Goal: Task Accomplishment & Management: Use online tool/utility

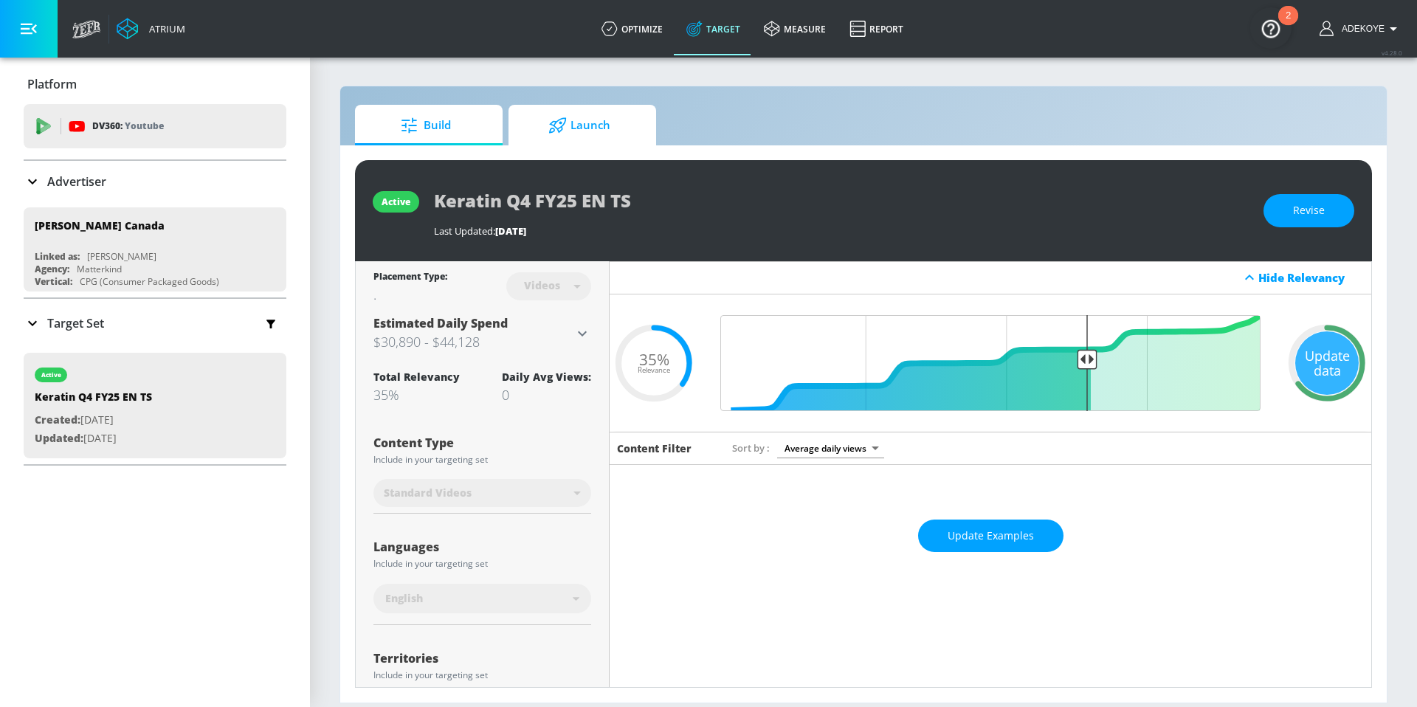
click at [588, 132] on span "Launch" at bounding box center [579, 125] width 112 height 35
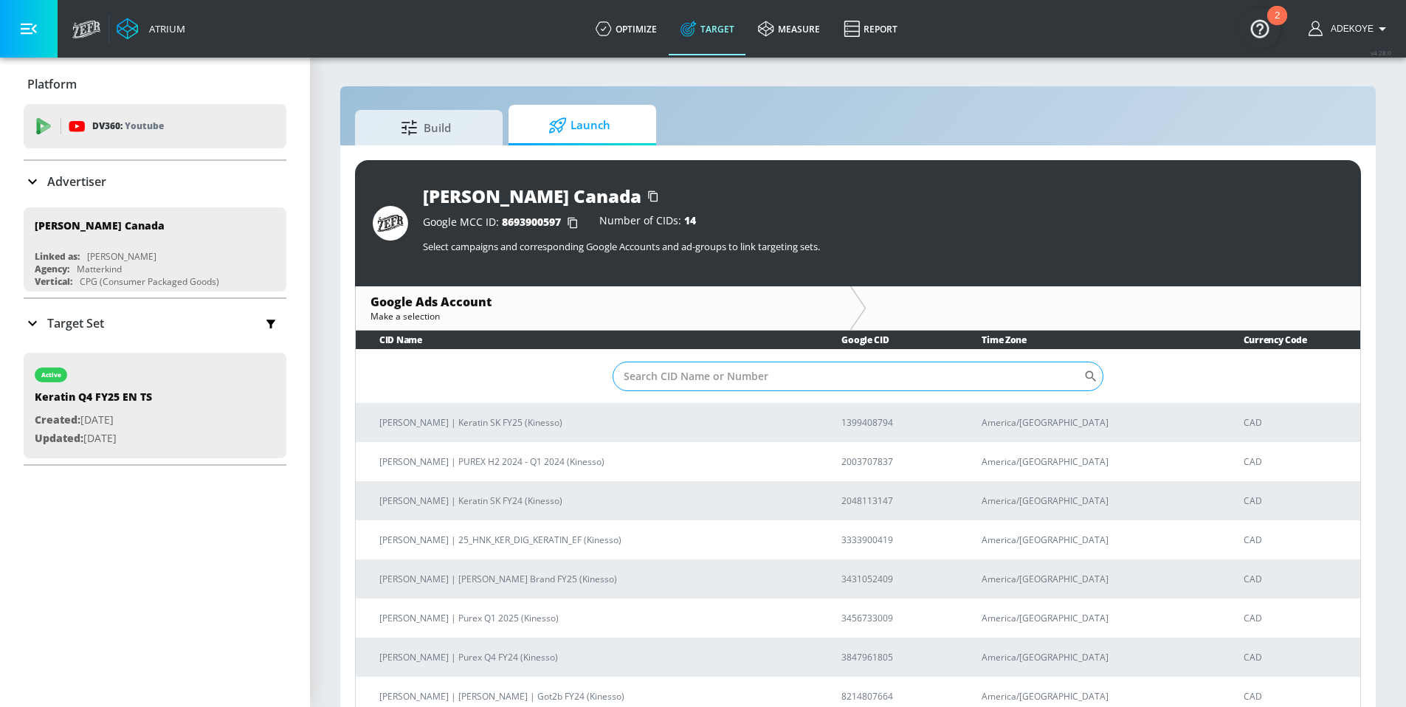
click at [766, 379] on input "Sort By" at bounding box center [848, 377] width 471 height 30
paste input "3333900419"
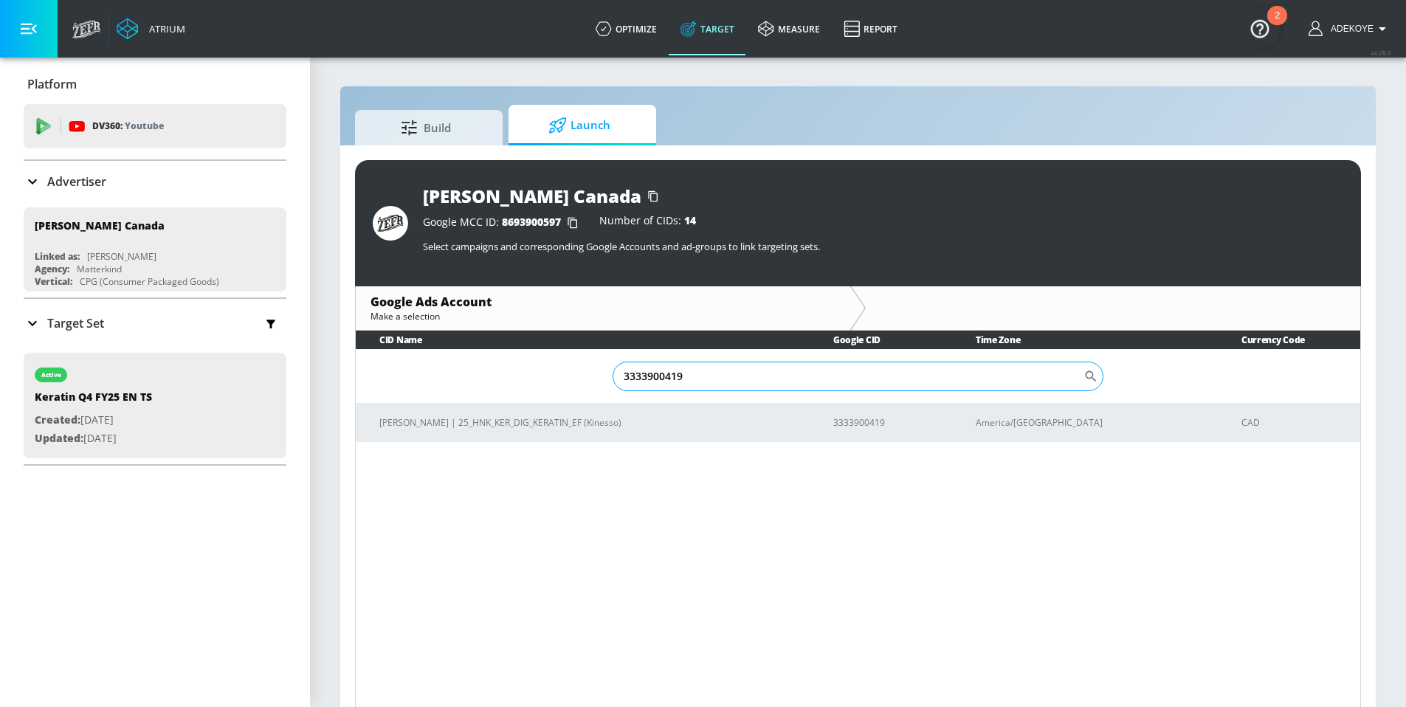
type input "3333900419"
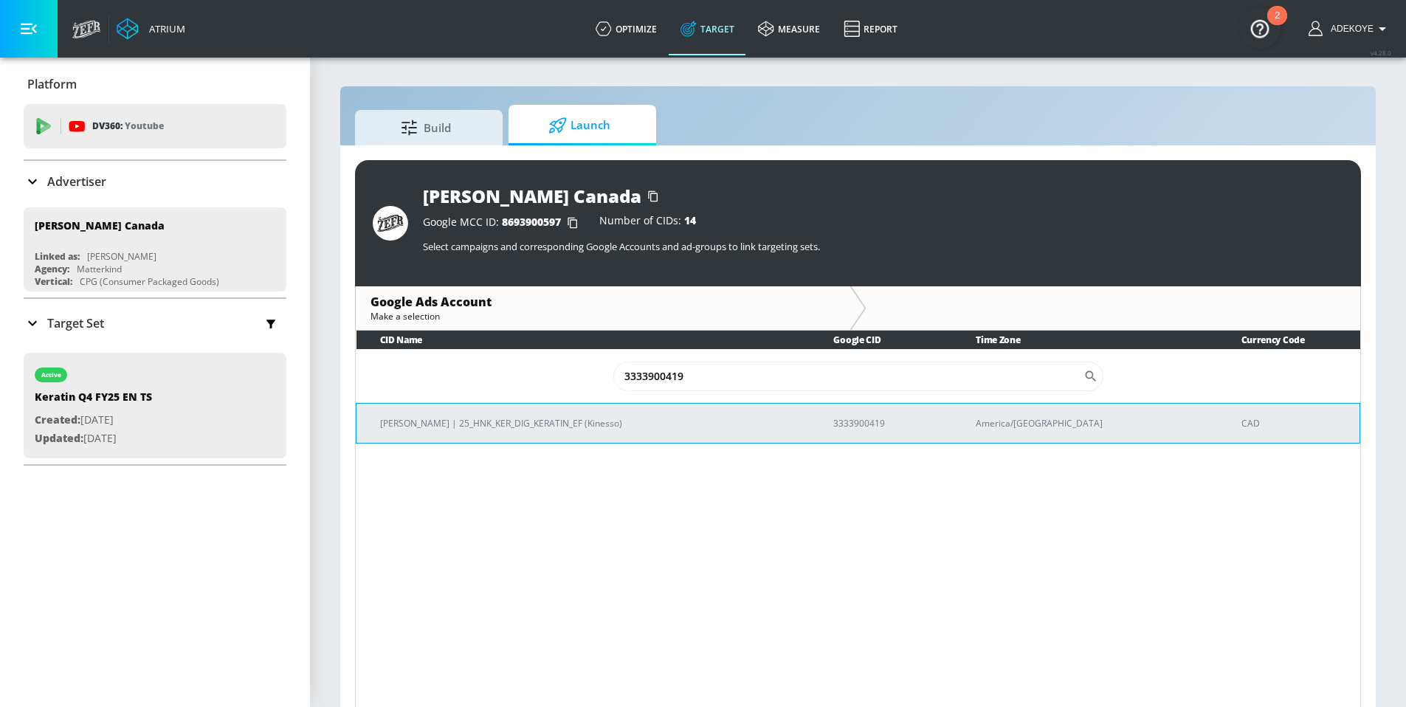
click at [430, 419] on p "Henkel | 25_HNK_KER_DIG_KERATIN_EF (Kinesso)" at bounding box center [589, 424] width 418 height 16
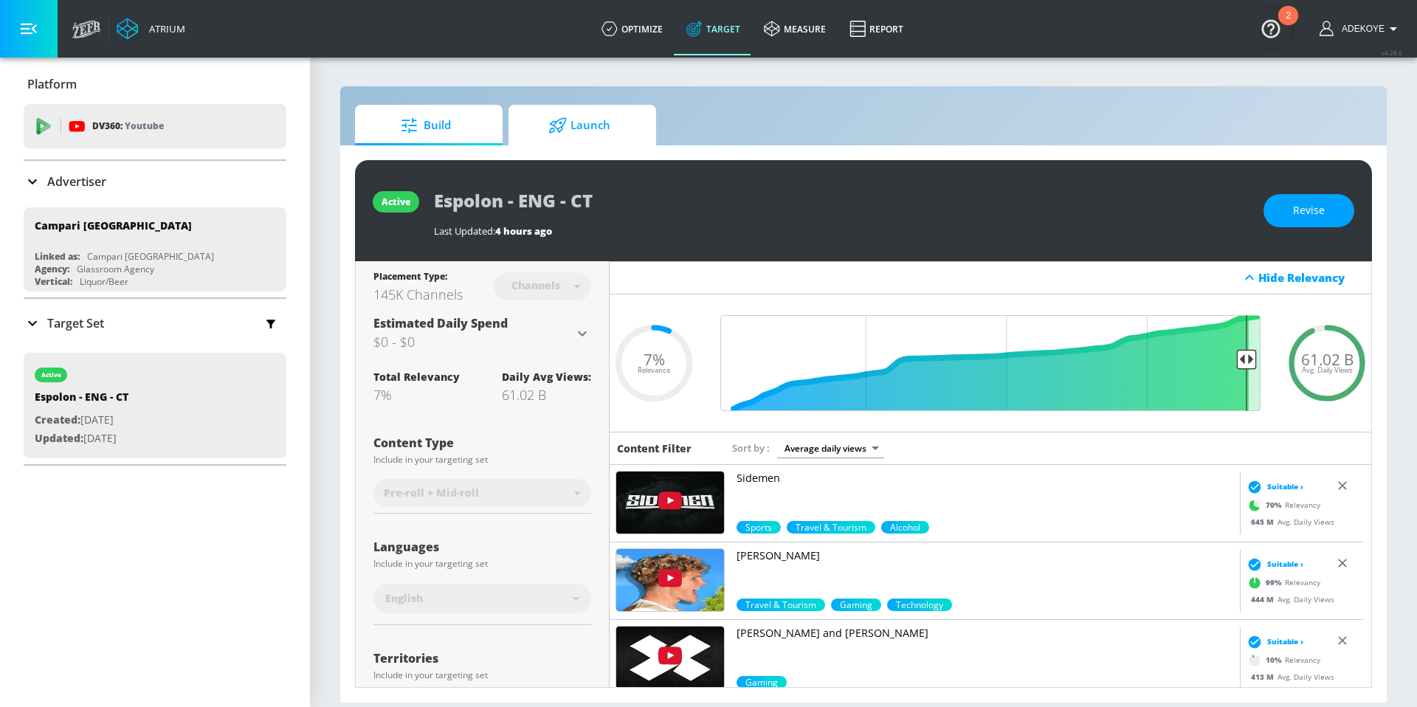
click at [588, 129] on span "Launch" at bounding box center [579, 125] width 112 height 35
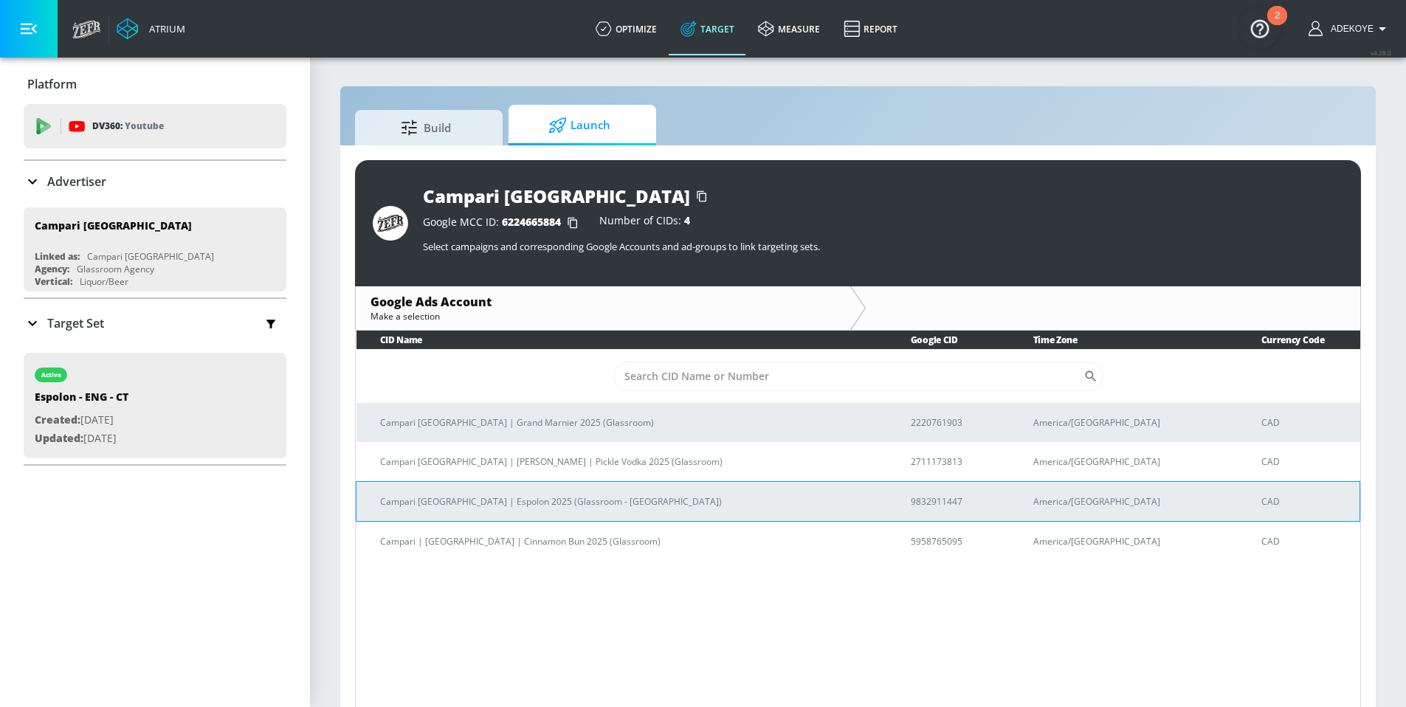
click at [456, 494] on p "Campari Canada | Espolon 2025 (Glassroom - Toronto)" at bounding box center [627, 502] width 495 height 16
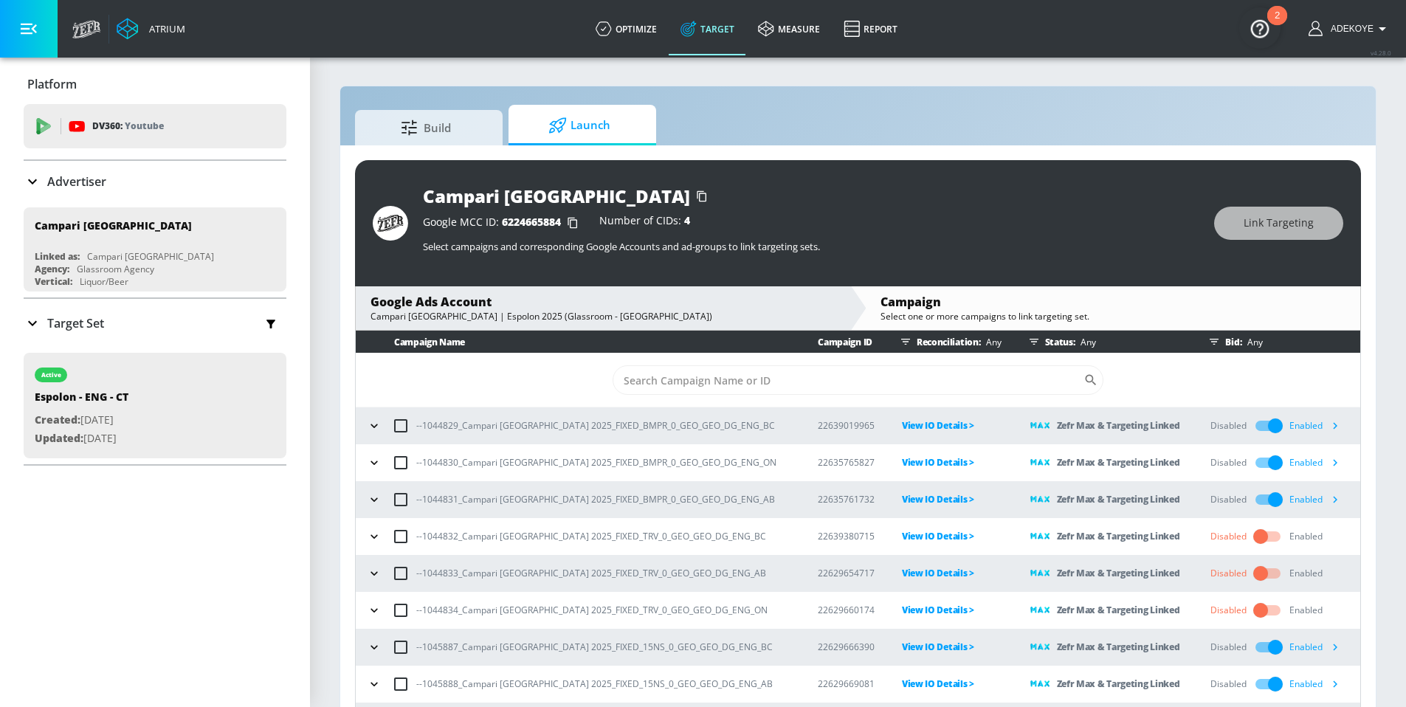
click at [377, 424] on icon "button" at bounding box center [374, 426] width 15 height 15
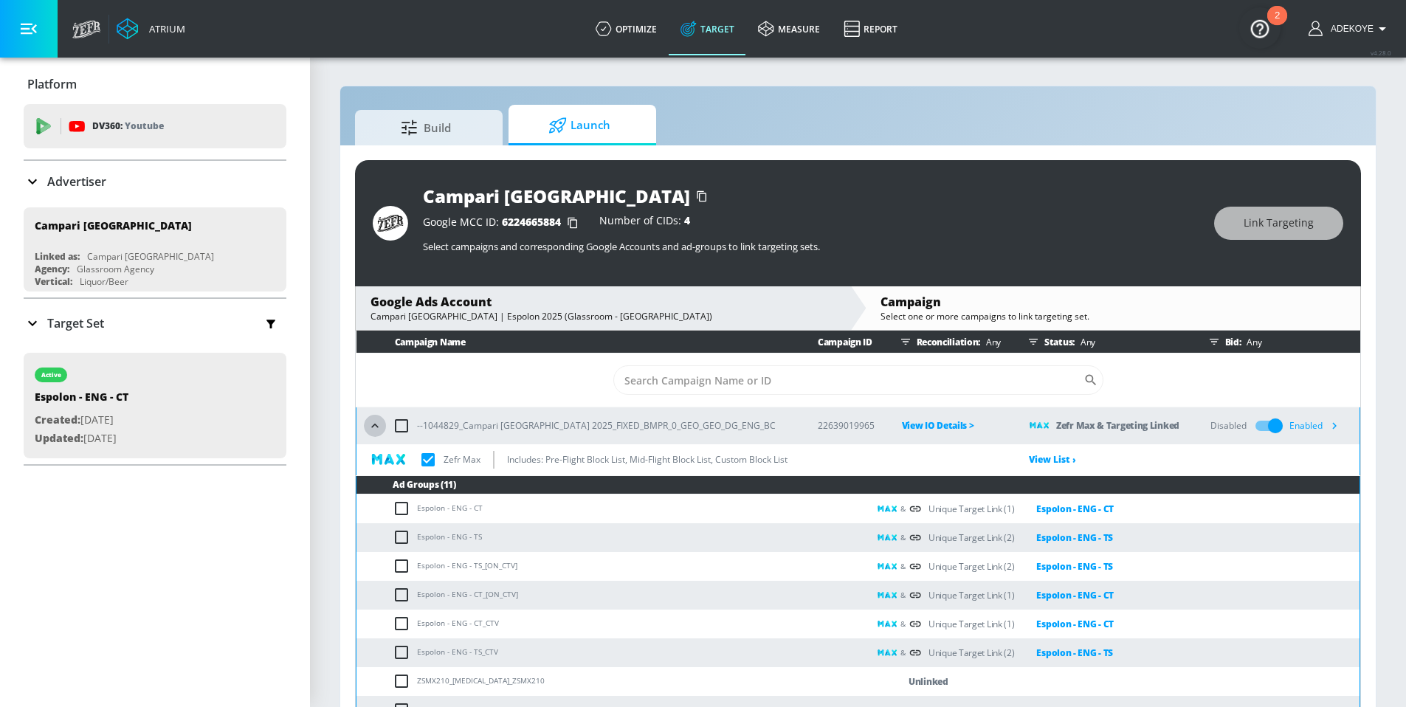
click at [372, 426] on icon "button" at bounding box center [374, 426] width 7 height 4
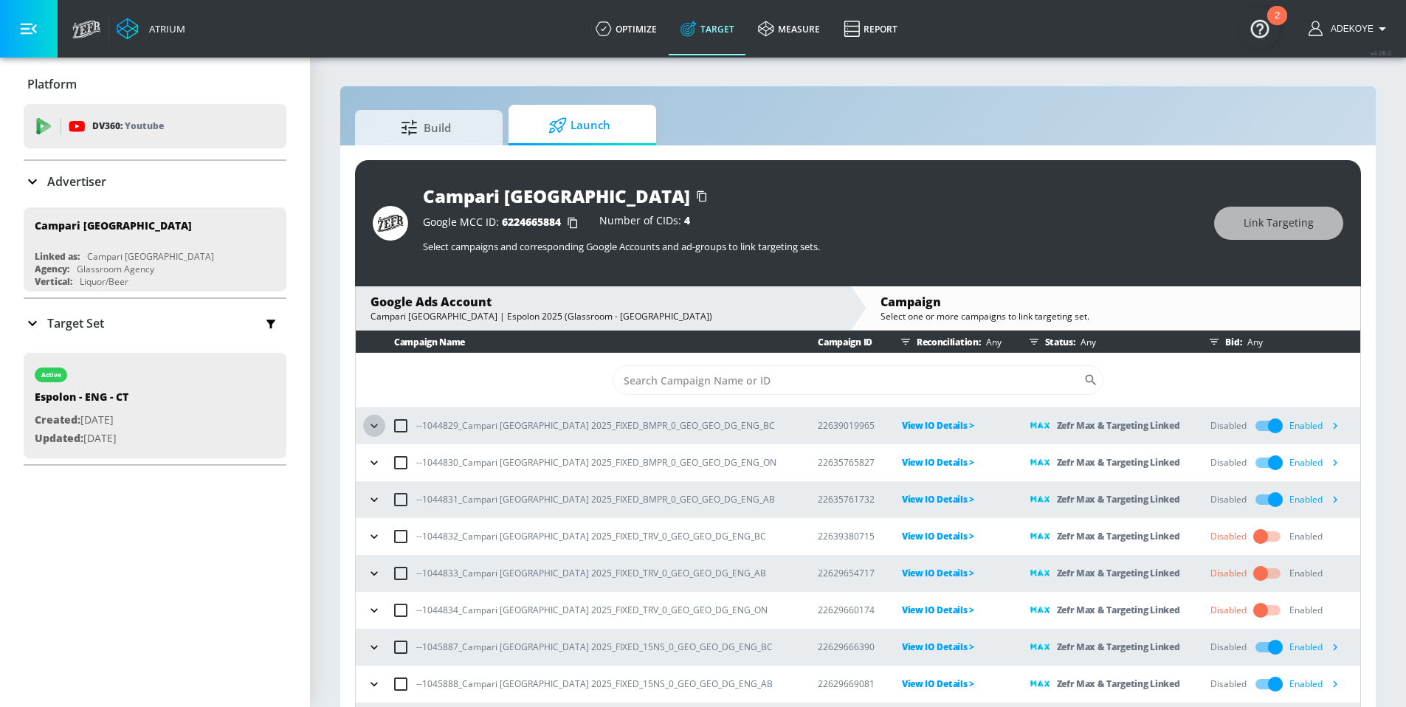
click at [374, 431] on icon "button" at bounding box center [374, 426] width 15 height 15
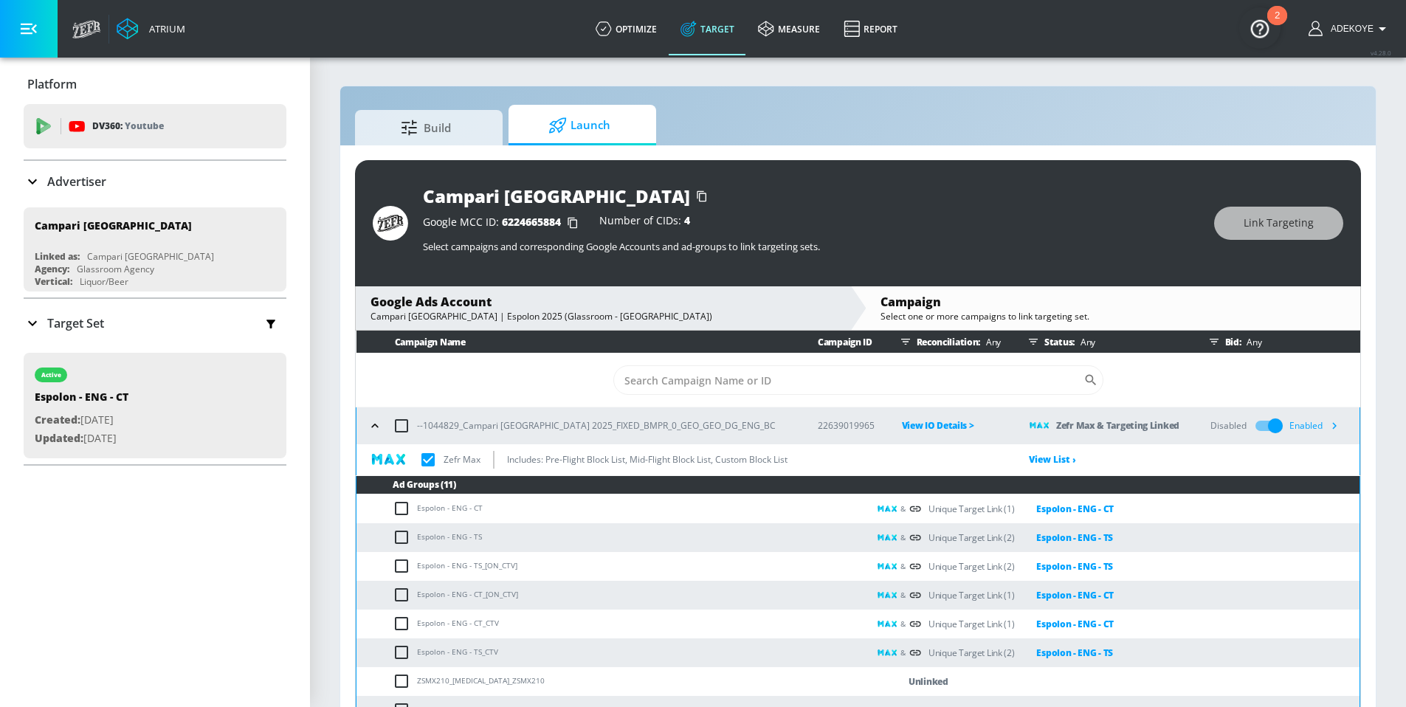
click at [375, 424] on icon "button" at bounding box center [374, 426] width 7 height 4
